Goal: Transaction & Acquisition: Purchase product/service

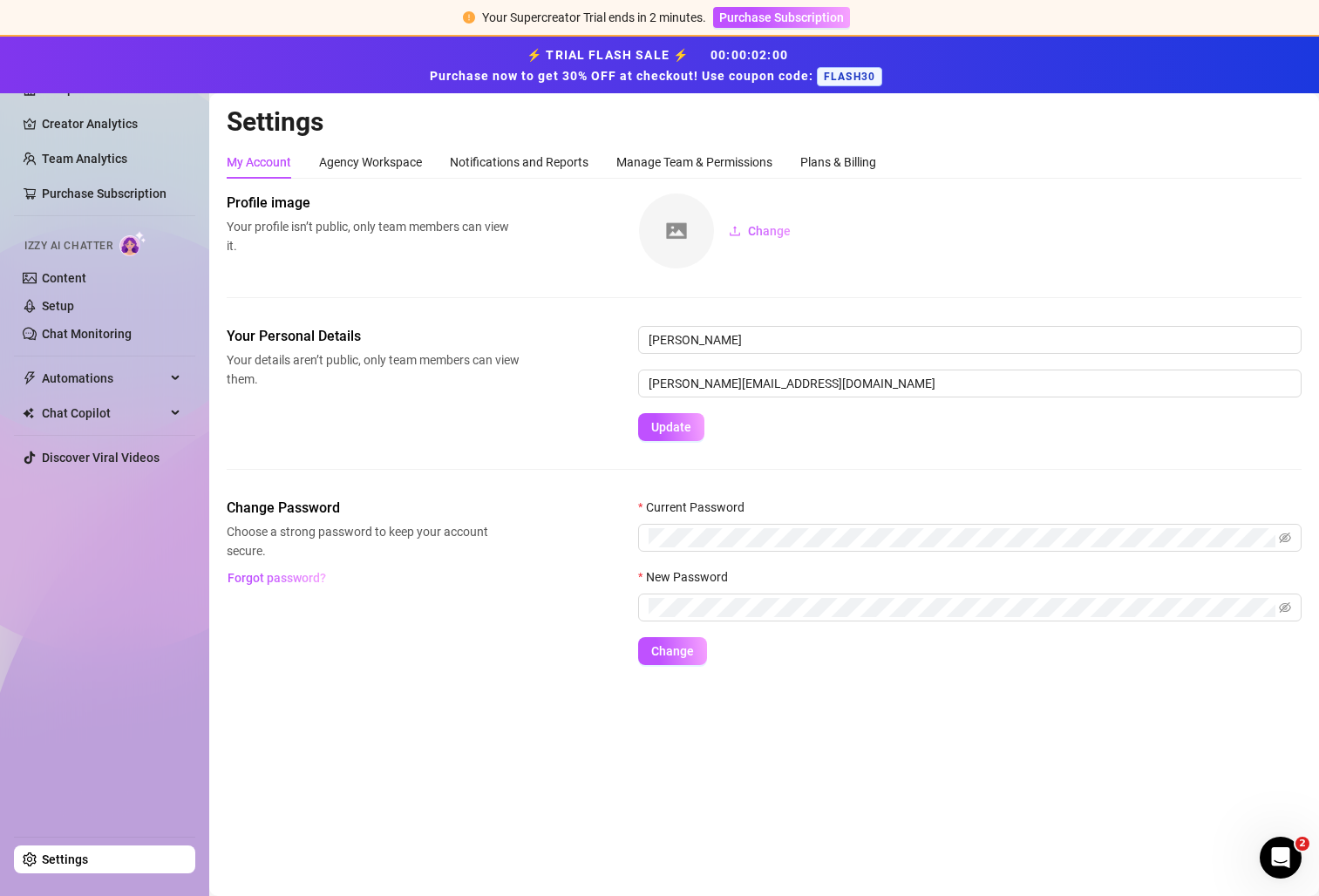
click at [128, 585] on ul "Setup Creator Analytics Team Analytics Purchase Subscription Izzy AI Chatter Co…" at bounding box center [104, 448] width 181 height 761
click at [814, 161] on div "Plans & Billing" at bounding box center [839, 163] width 76 height 19
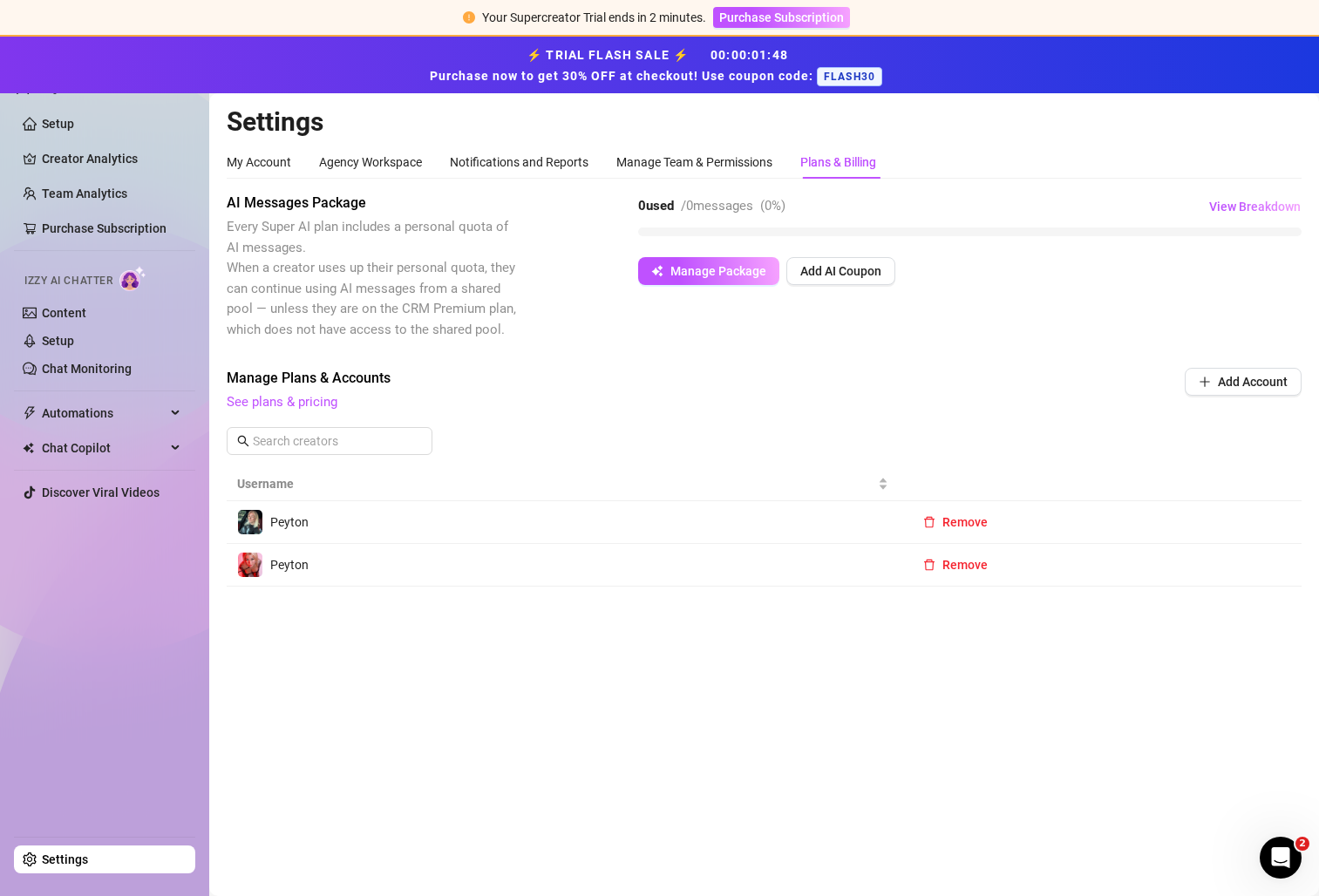
click at [736, 339] on div "AI Messages Package Every Super AI plan includes a personal quota of AI message…" at bounding box center [764, 266] width 1074 height 147
click at [284, 408] on link "See plans & pricing" at bounding box center [283, 402] width 111 height 16
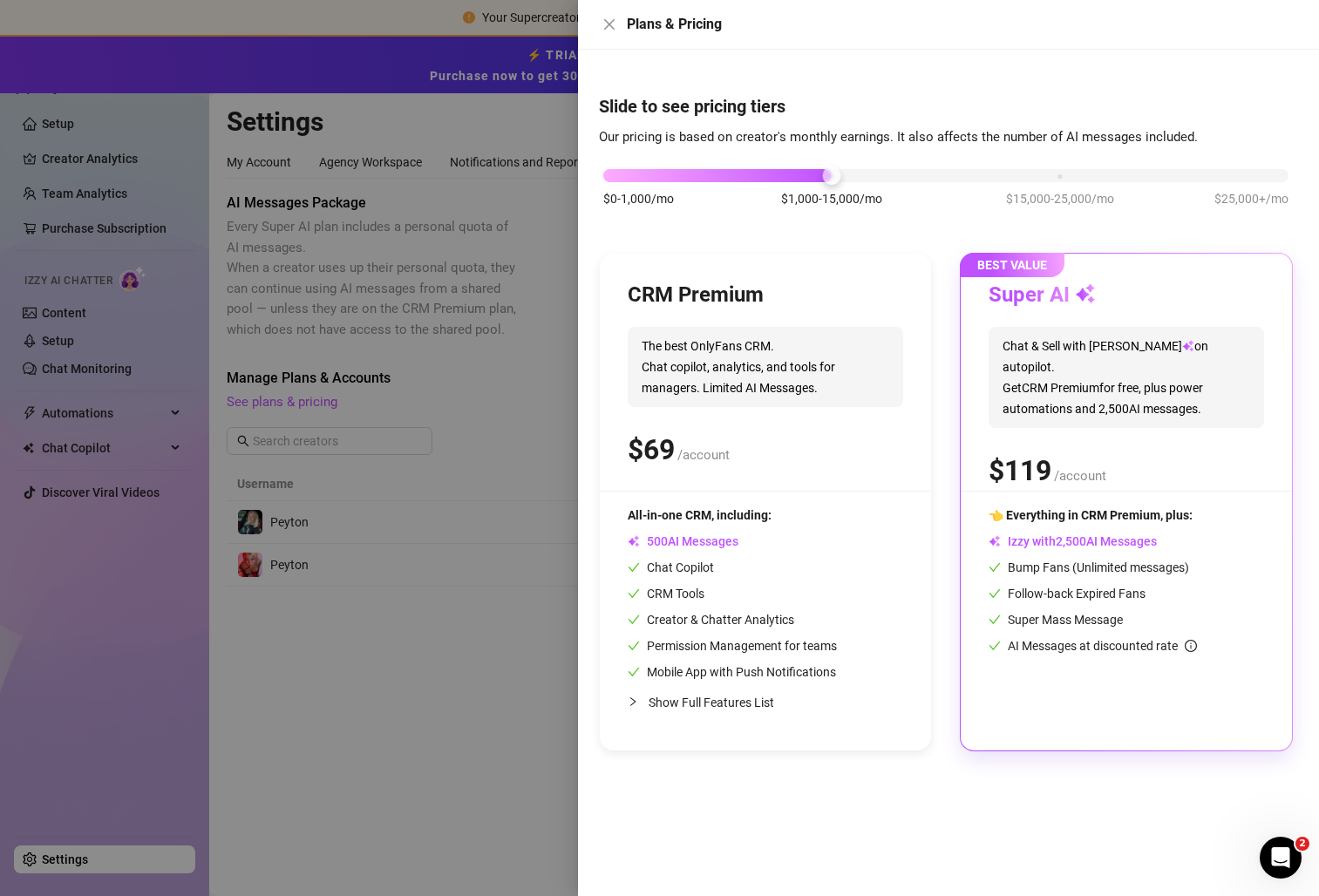
click at [701, 279] on div "CRM Premium The best OnlyFans CRM. Chat copilot, analytics, and tools for manag…" at bounding box center [766, 502] width 331 height 497
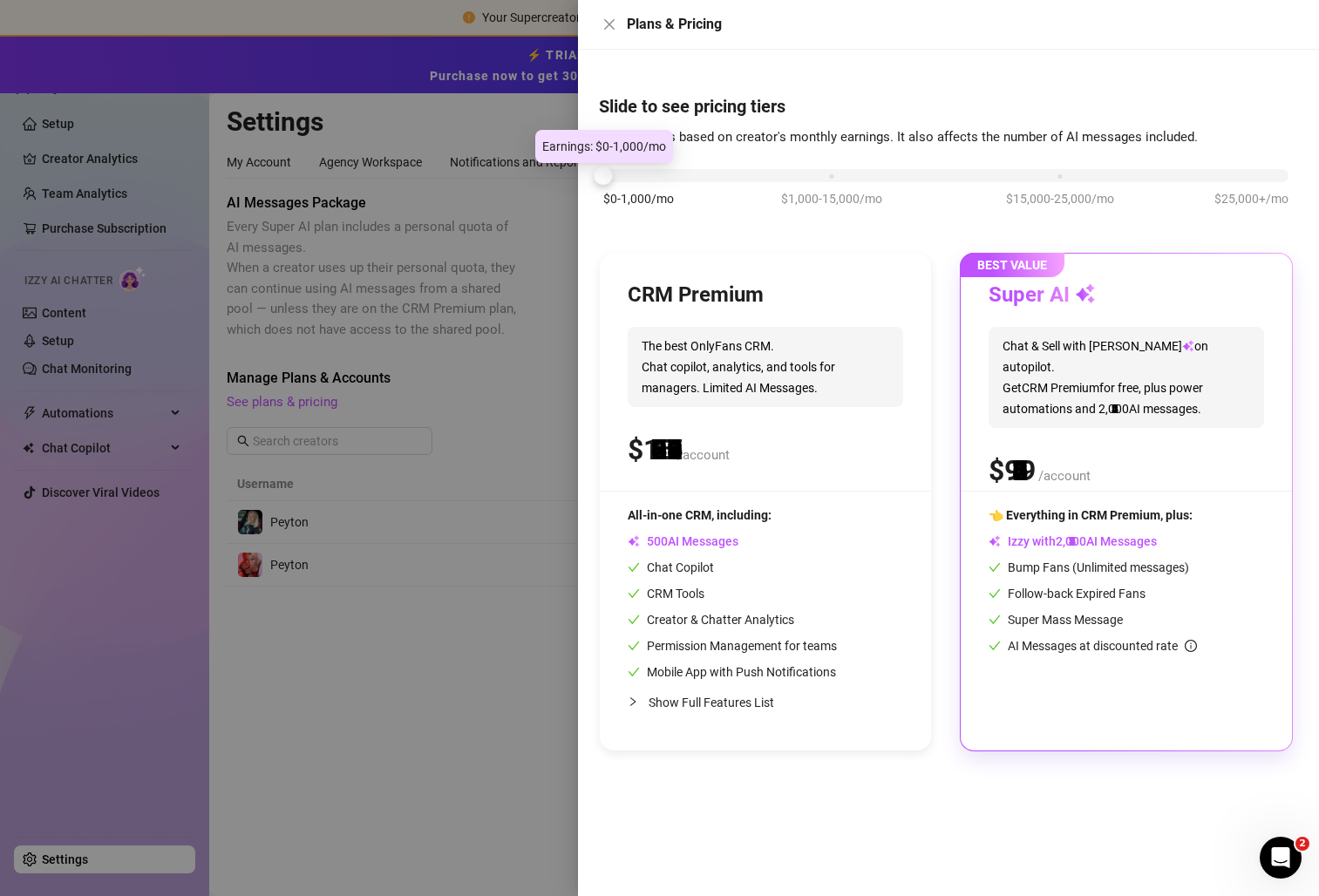
drag, startPoint x: 832, startPoint y: 175, endPoint x: 686, endPoint y: 173, distance: 146.0
click at [686, 173] on div "$0-1,000/mo $1,000-15,000/mo $15,000-25,000/mo $25,000+/mo" at bounding box center [945, 170] width 685 height 11
drag, startPoint x: 686, startPoint y: 173, endPoint x: 674, endPoint y: 176, distance: 12.4
click at [674, 176] on div at bounding box center [945, 175] width 685 height 13
click at [781, 311] on div "CRM Premium The best OnlyFans CRM. Chat copilot, analytics, and tools for manag…" at bounding box center [765, 386] width 276 height 209
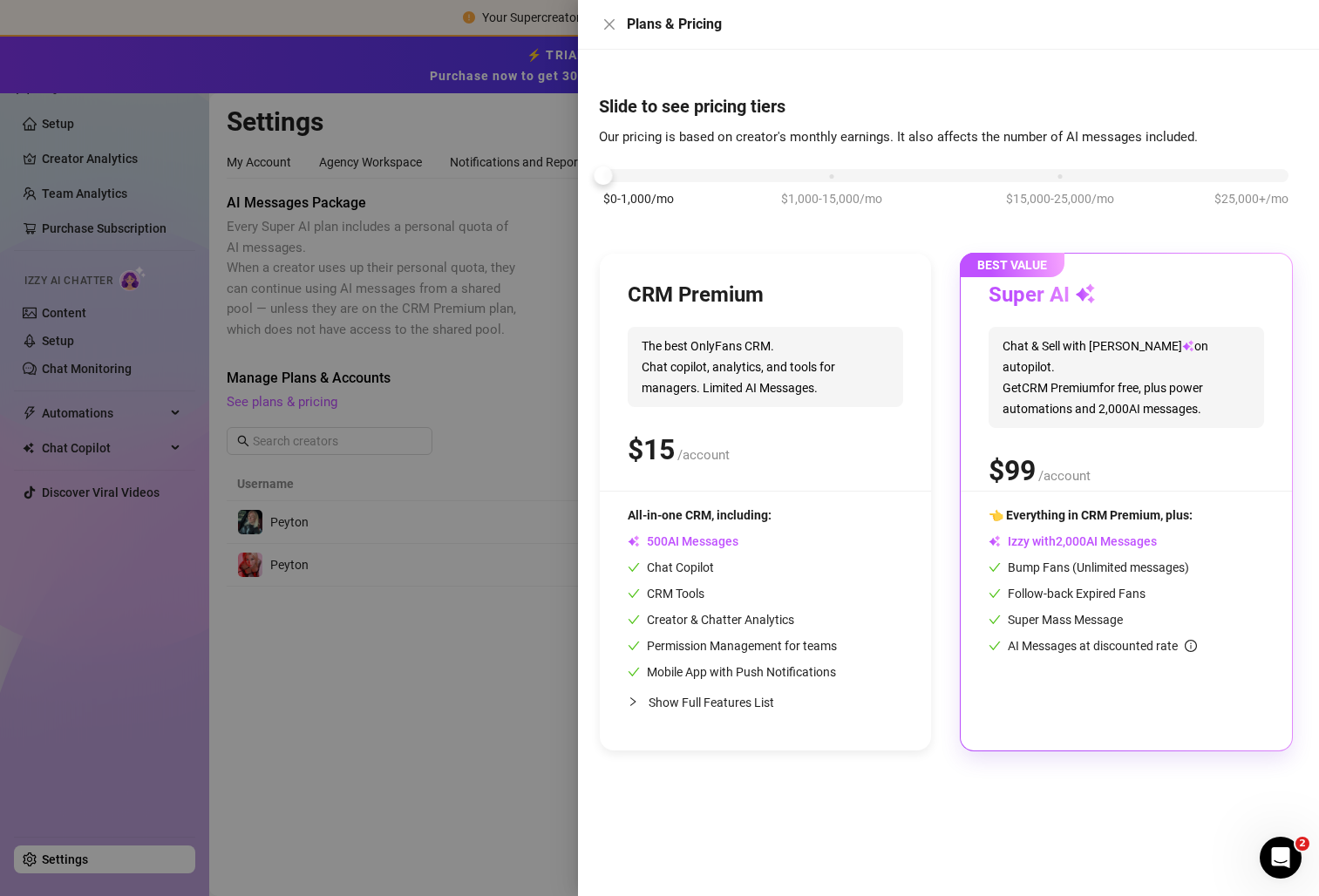
click at [787, 293] on div "CRM Premium" at bounding box center [765, 295] width 276 height 28
click at [790, 286] on div "CRM Premium" at bounding box center [765, 295] width 276 height 28
click at [790, 278] on div "CRM Premium The best OnlyFans CRM. Chat copilot, analytics, and tools for manag…" at bounding box center [766, 502] width 331 height 497
click at [764, 276] on div "CRM Premium The best OnlyFans CRM. Chat copilot, analytics, and tools for manag…" at bounding box center [766, 502] width 331 height 497
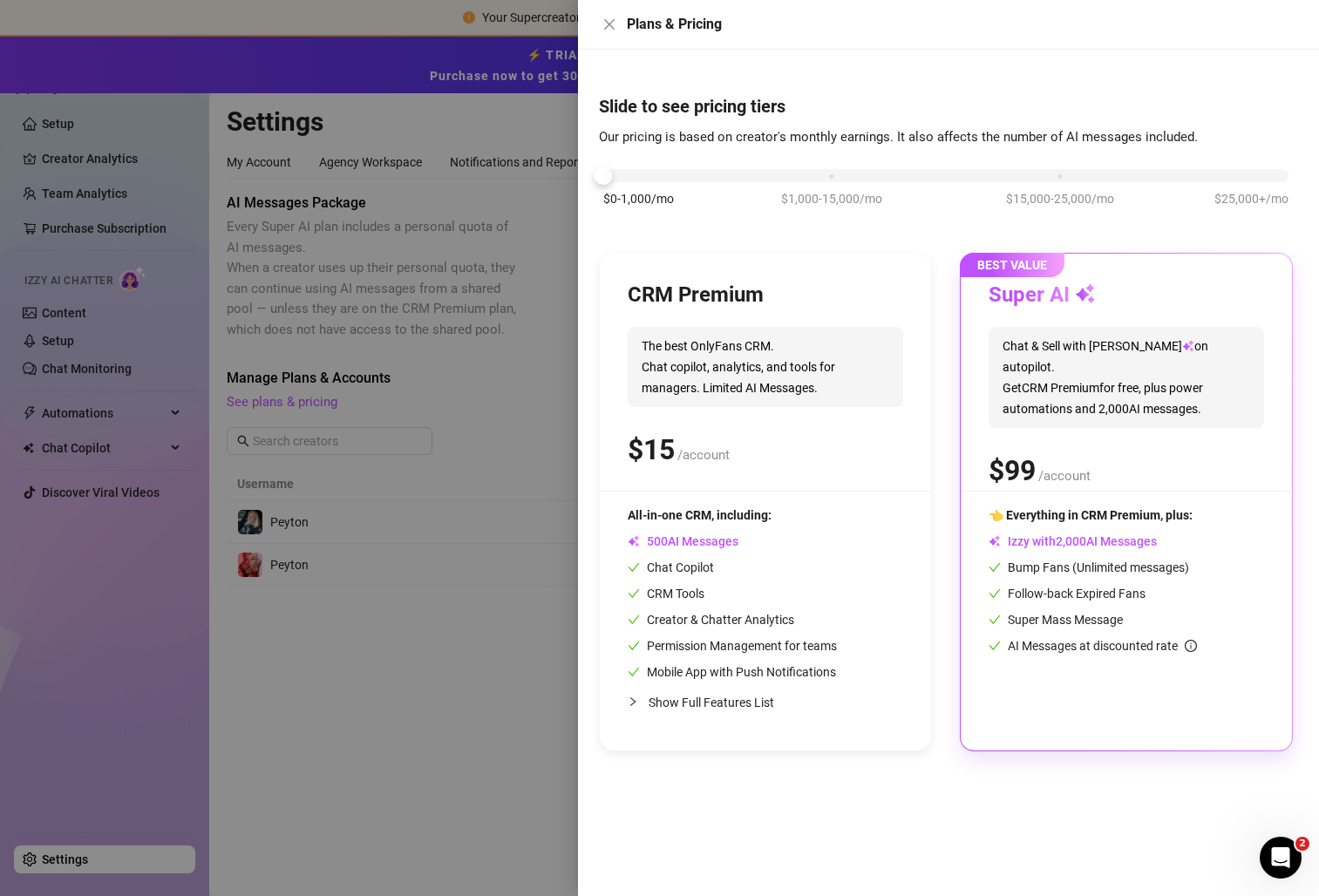
click at [740, 270] on div "CRM Premium The best OnlyFans CRM. Chat copilot, analytics, and tools for manag…" at bounding box center [766, 502] width 331 height 497
click at [776, 451] on div "$ /account" at bounding box center [765, 449] width 276 height 44
click at [613, 21] on icon "close" at bounding box center [609, 24] width 14 height 14
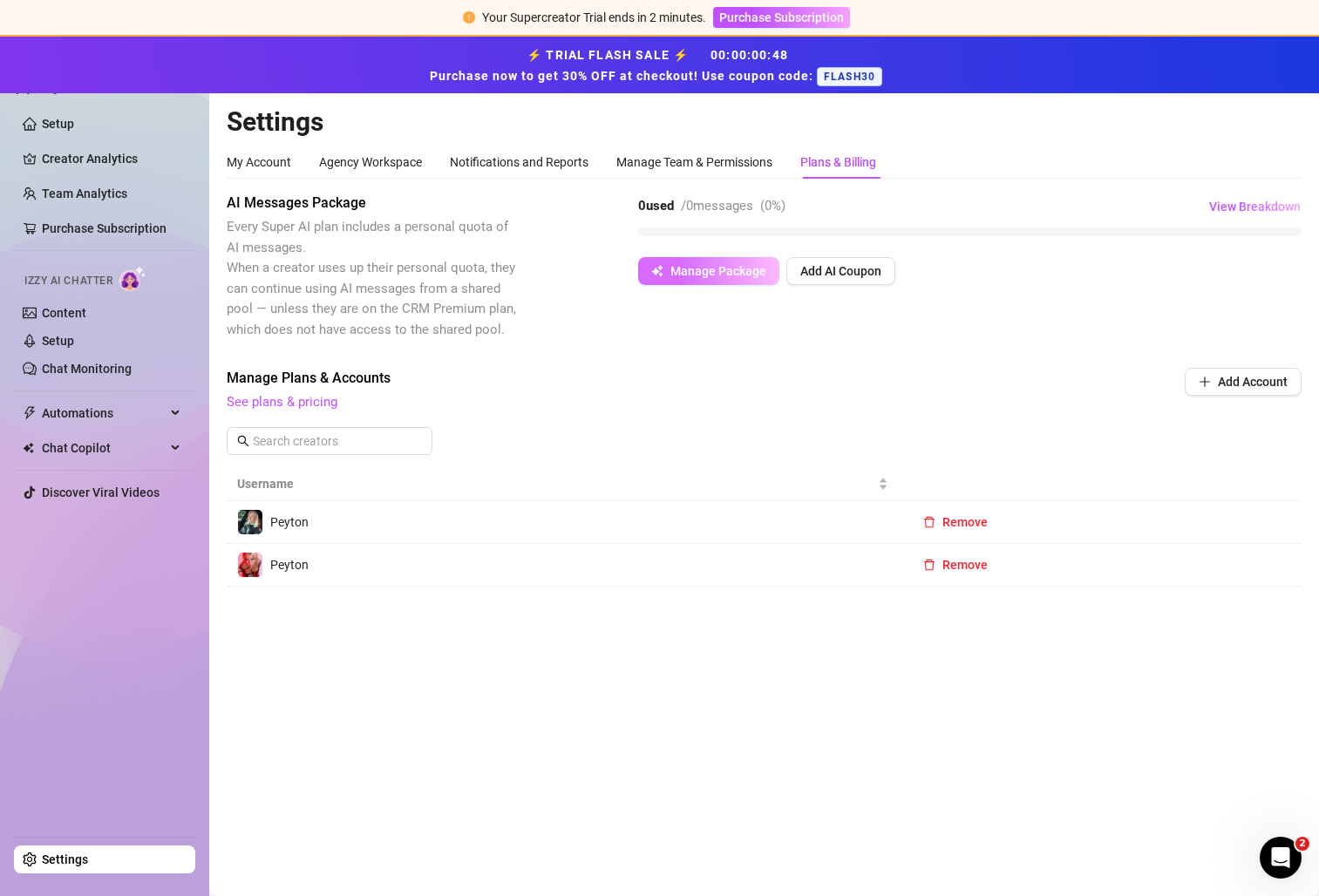
click at [699, 268] on span "Manage Package" at bounding box center [718, 271] width 95 height 14
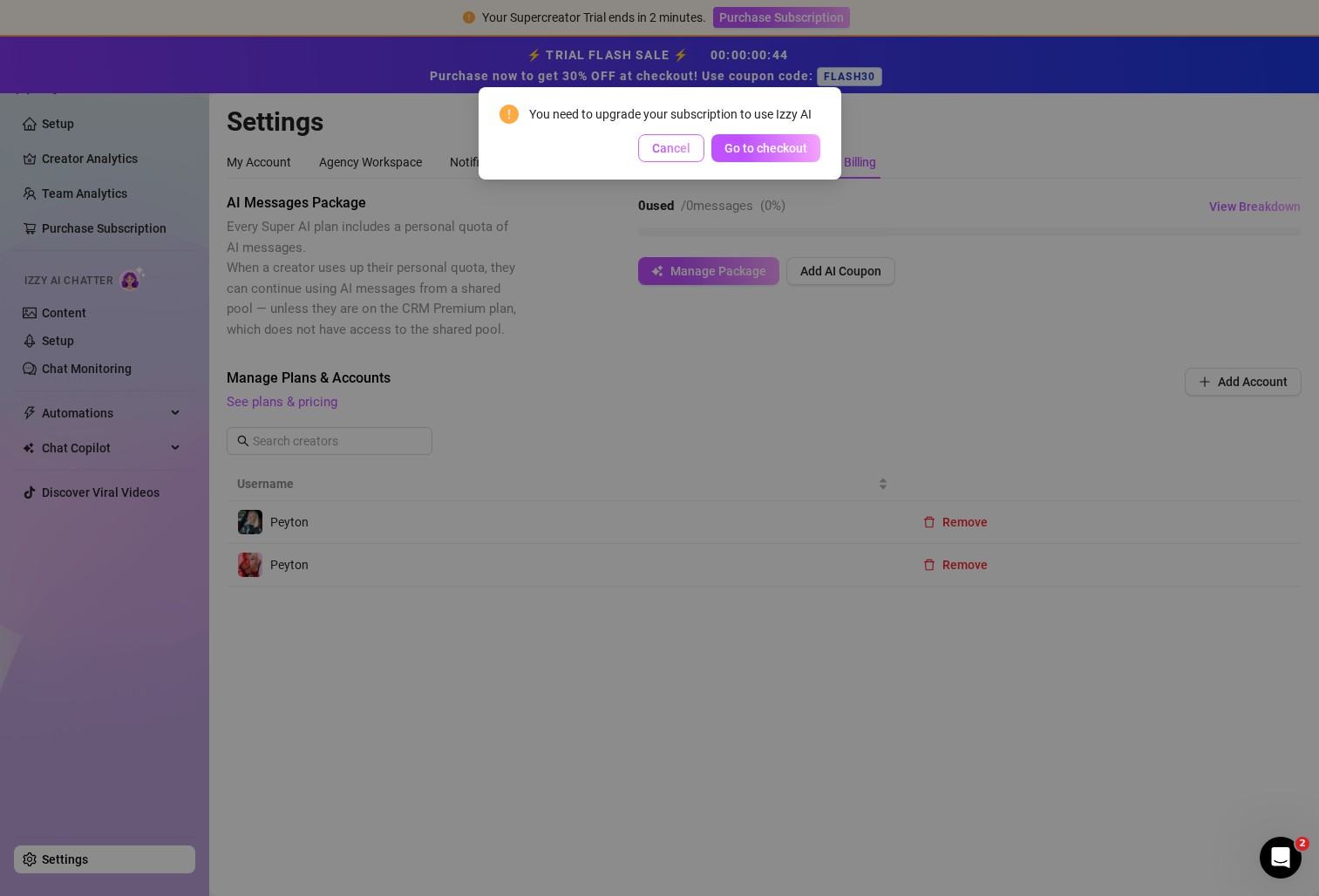
click at [676, 147] on span "Cancel" at bounding box center [670, 148] width 38 height 14
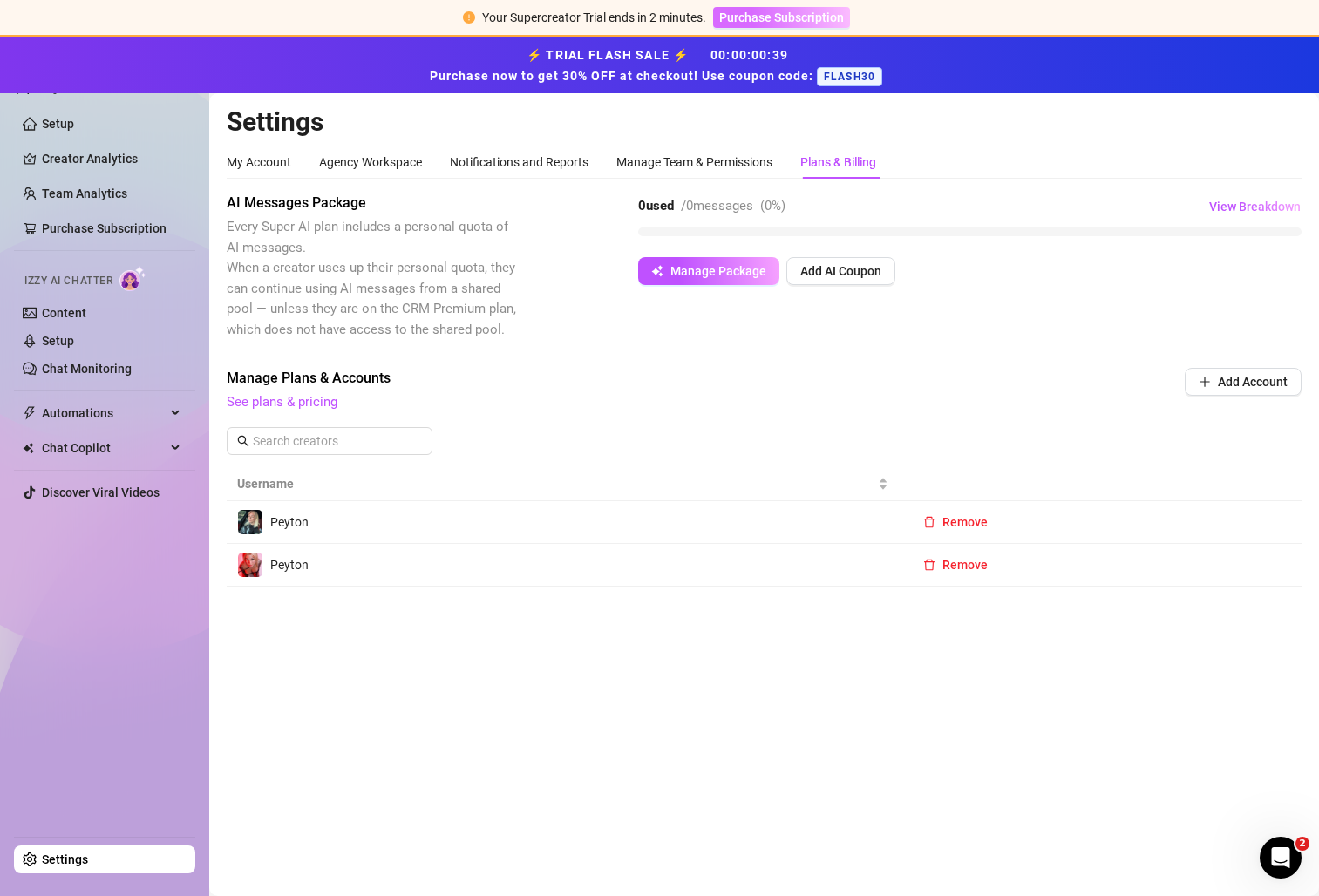
click at [810, 17] on span "Purchase Subscription" at bounding box center [781, 18] width 125 height 14
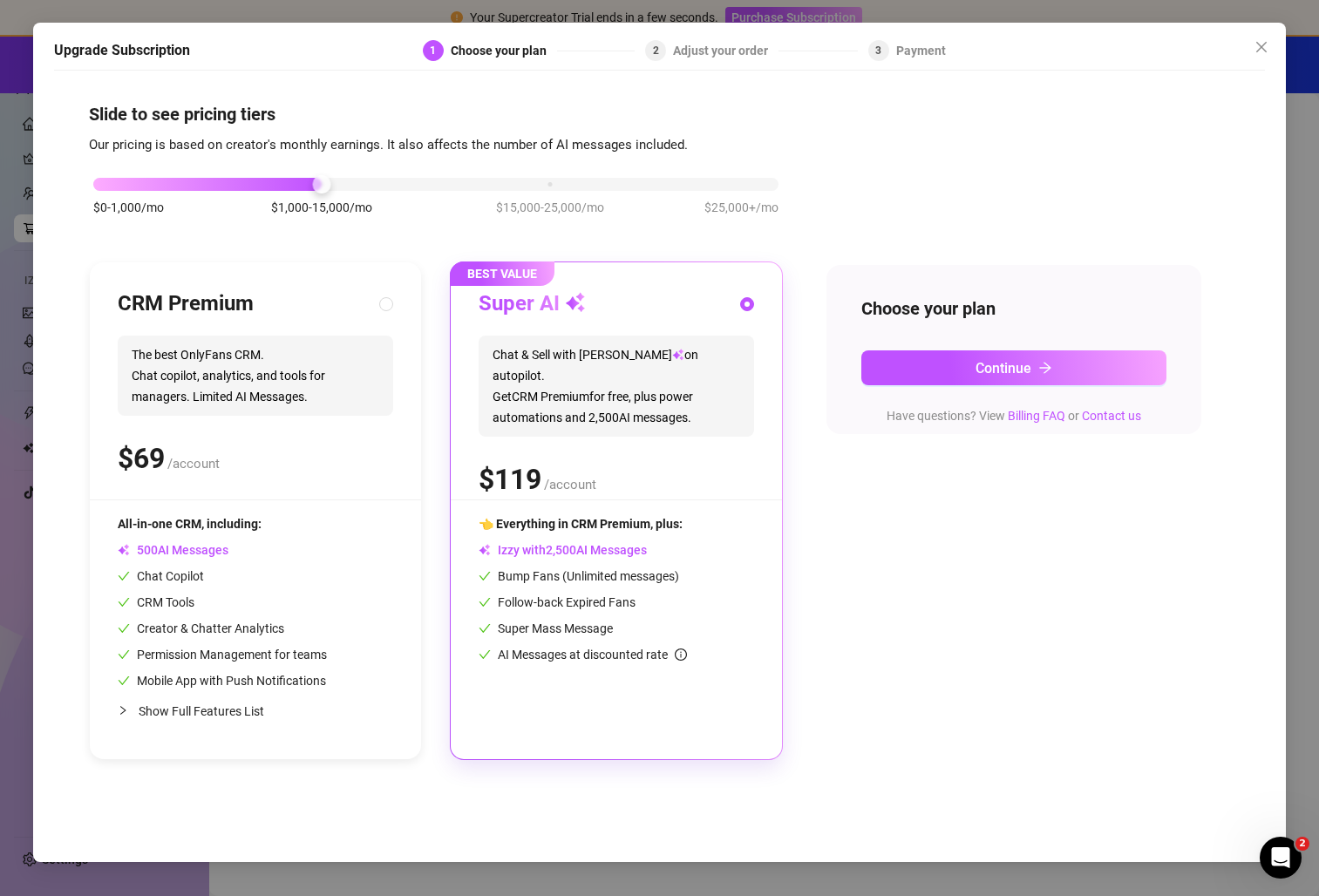
click at [82, 171] on div "Slide to see pricing tiers Our pricing is based on creator's monthly earnings. …" at bounding box center [659, 462] width 1211 height 765
click at [103, 180] on div "$0-1,000/mo $1,000-15,000/mo $15,000-25,000/mo $25,000+/mo" at bounding box center [435, 179] width 685 height 11
click at [178, 334] on div "CRM Premium The best OnlyFans CRM. Chat copilot, analytics, and tools for manag…" at bounding box center [255, 394] width 276 height 209
radio input "true"
radio input "false"
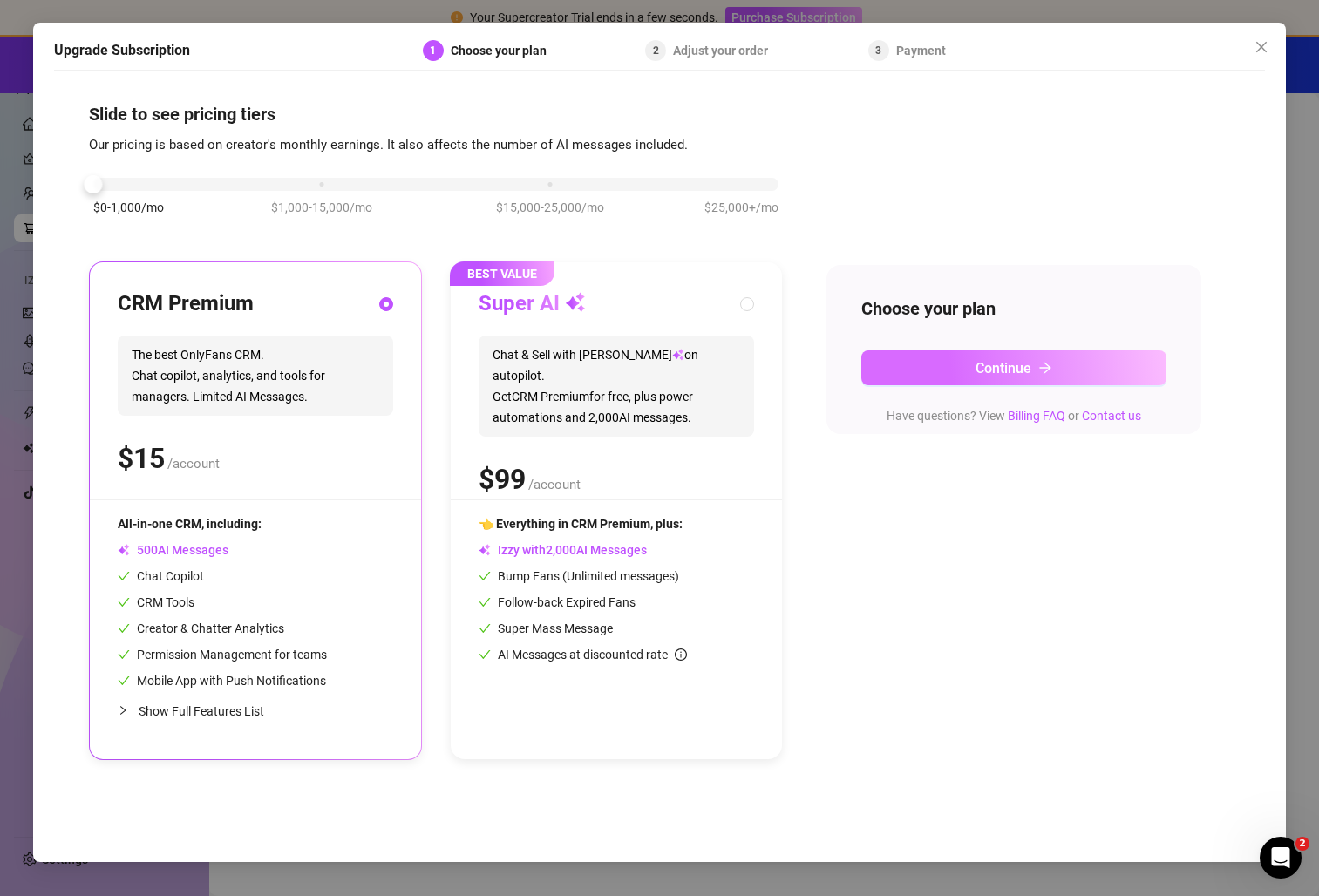
click at [919, 370] on button "Continue" at bounding box center [1013, 368] width 305 height 35
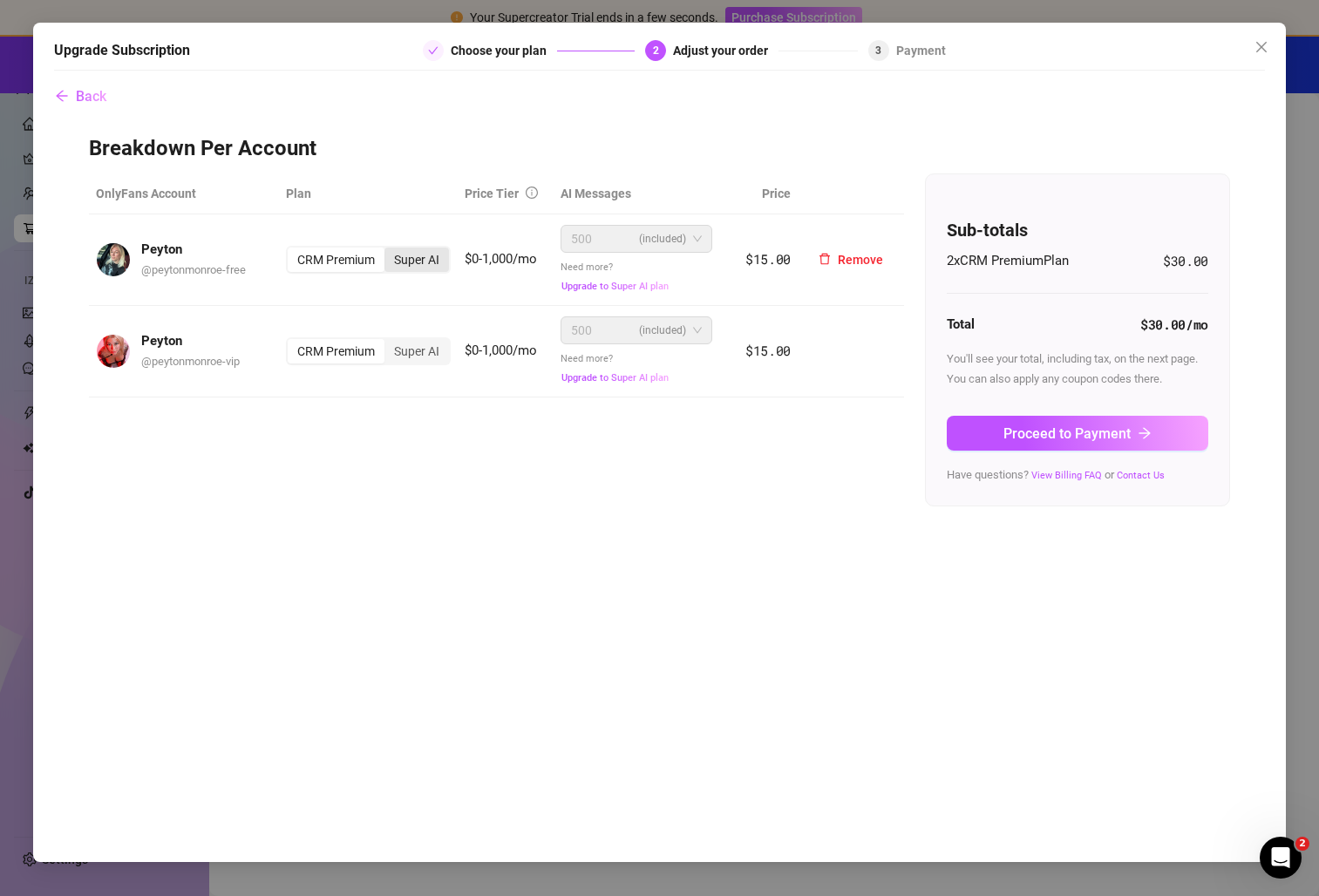
click at [434, 263] on div "Super AI" at bounding box center [417, 259] width 64 height 24
click at [389, 250] on input "Super AI" at bounding box center [389, 250] width 0 height 0
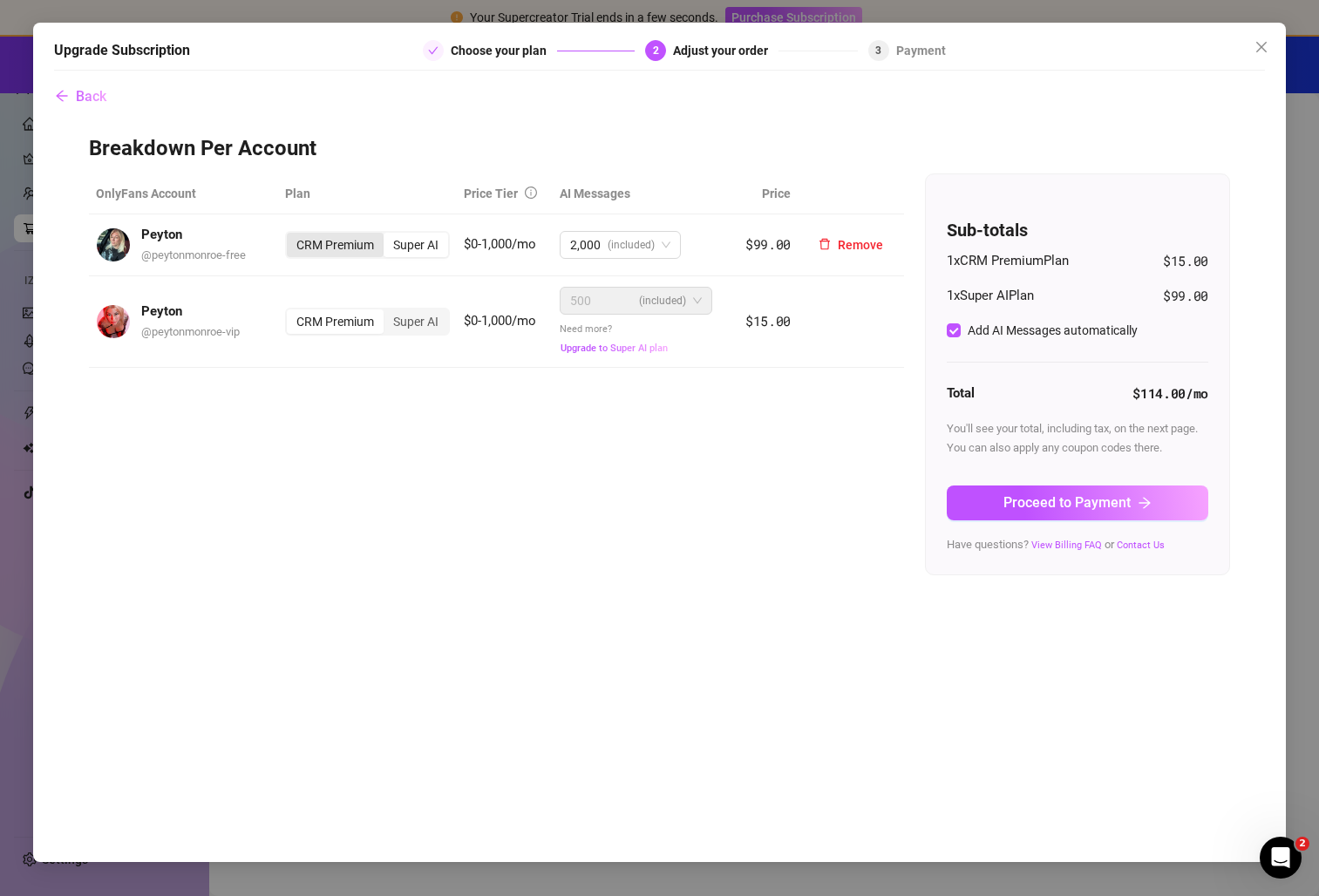
click at [359, 240] on div "CRM Premium" at bounding box center [334, 244] width 96 height 24
click at [291, 236] on input "CRM Premium" at bounding box center [291, 236] width 0 height 0
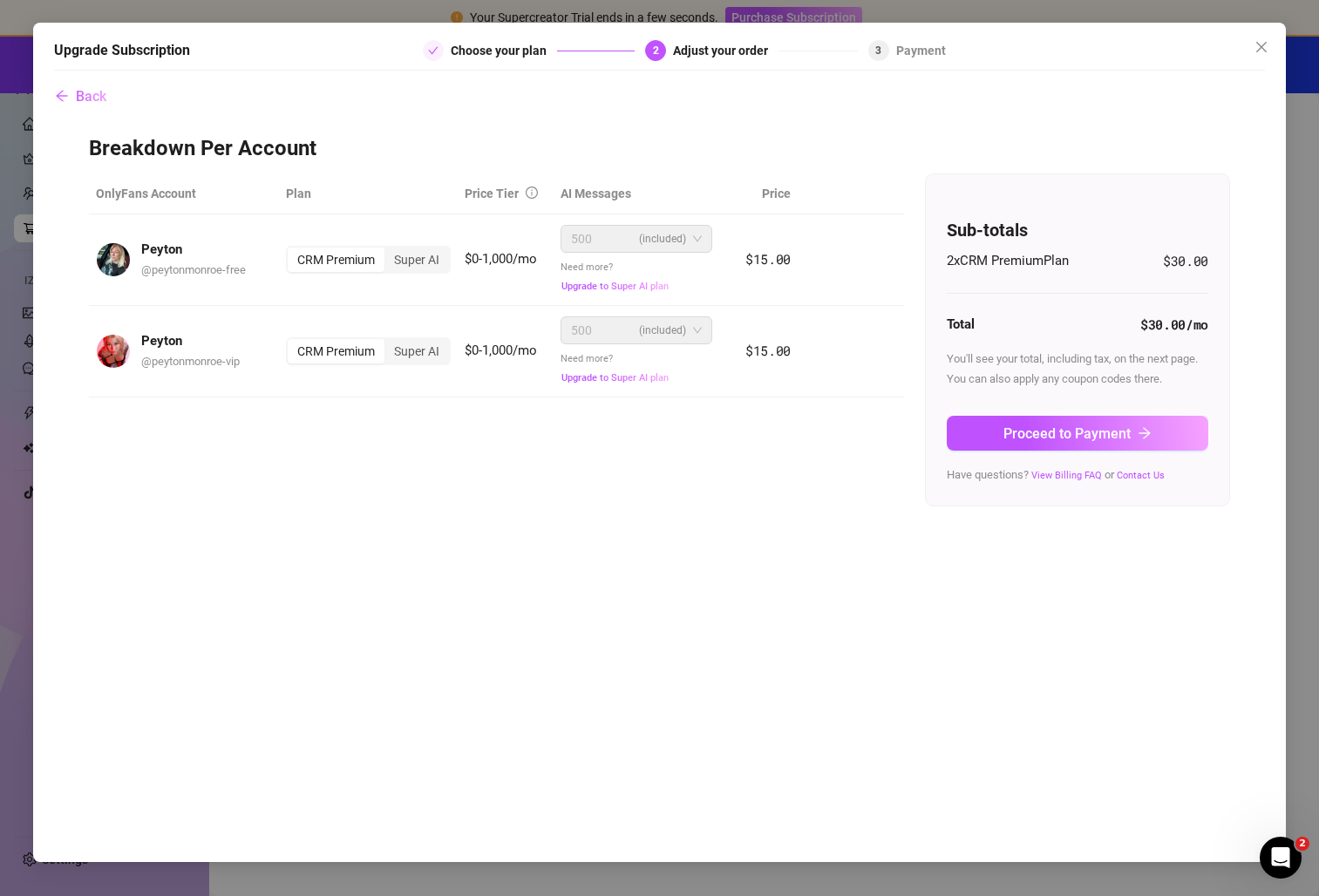
click at [600, 514] on div "Back Breakdown Per Account OnlyFans Account Plan Price Tier AI Messages Price P…" at bounding box center [659, 462] width 1211 height 765
click at [1115, 429] on span "Proceed to Payment" at bounding box center [1067, 433] width 128 height 17
